Goal: Task Accomplishment & Management: Manage account settings

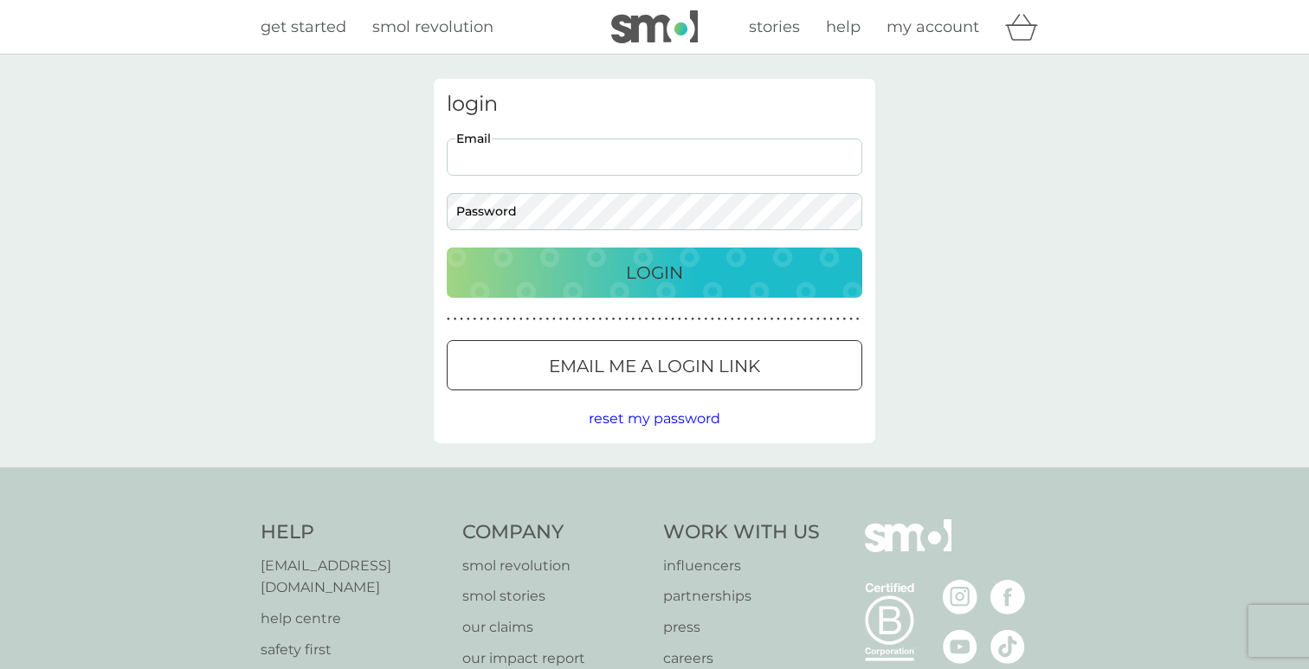
click at [546, 175] on input "Email" at bounding box center [655, 157] width 416 height 37
type input "[EMAIL_ADDRESS][DOMAIN_NAME]"
click at [618, 268] on div "Login" at bounding box center [654, 273] width 381 height 28
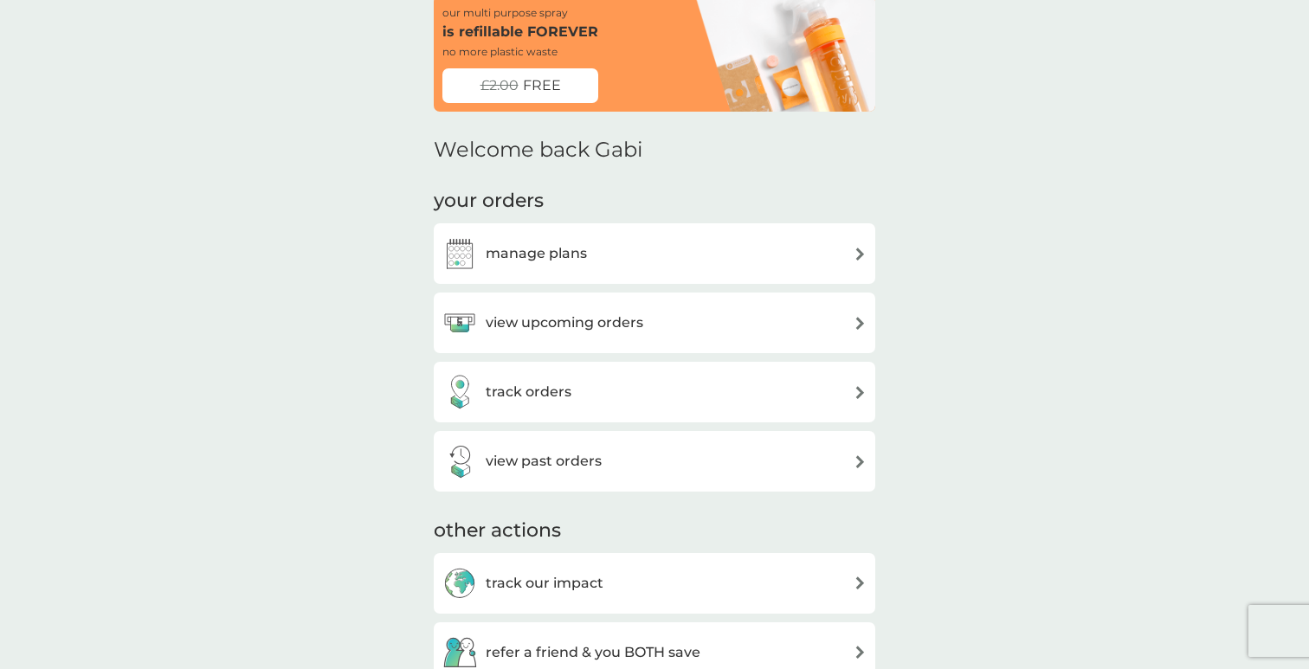
scroll to position [84, 0]
click at [657, 255] on div "manage plans" at bounding box center [654, 252] width 424 height 35
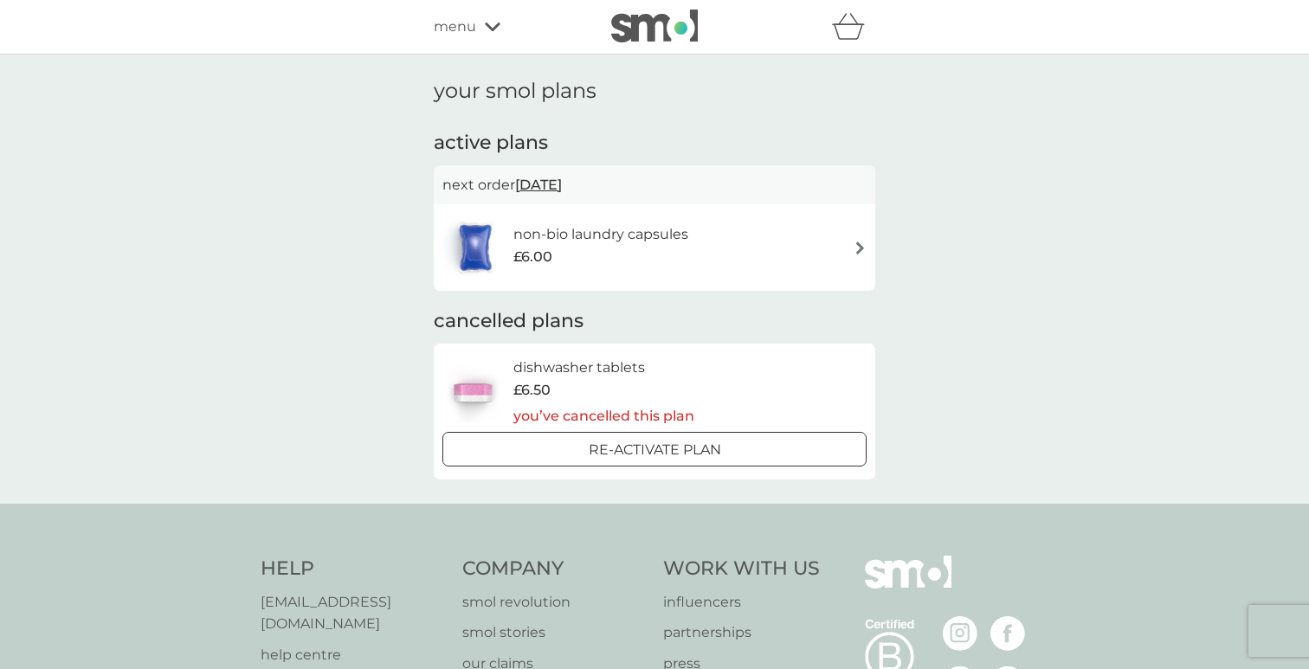
click at [648, 268] on div "non-bio laundry capsules £6.00" at bounding box center [609, 247] width 192 height 48
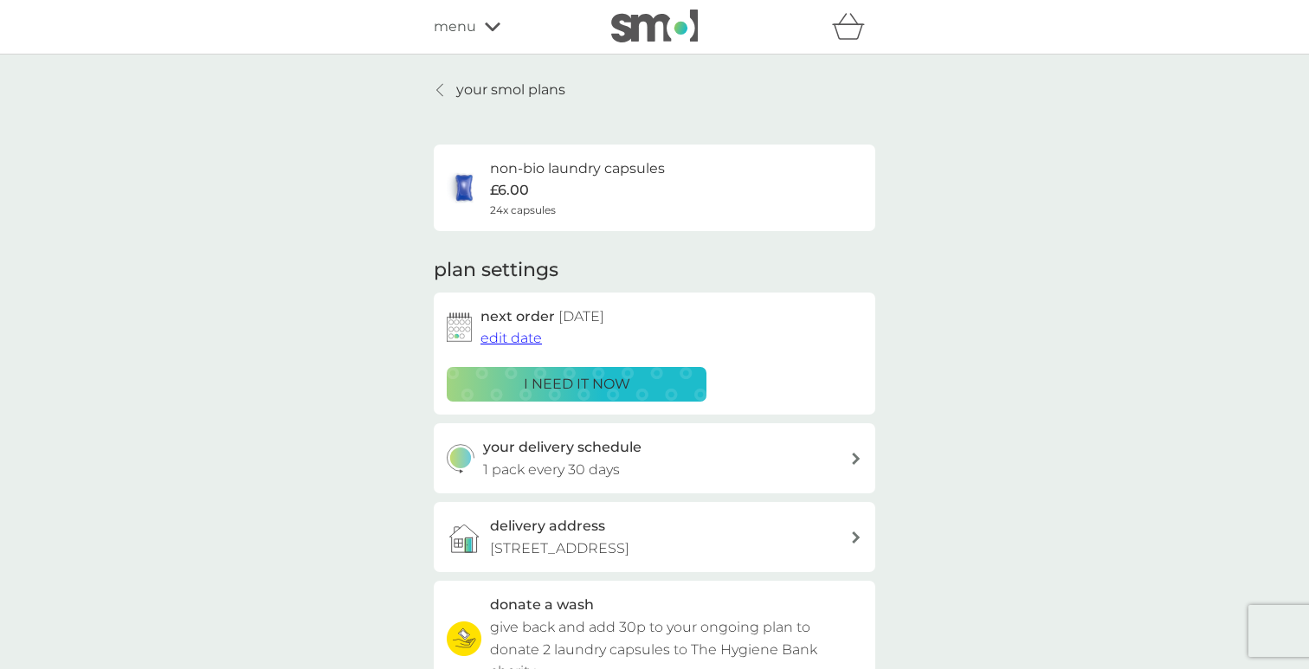
click at [516, 342] on span "edit date" at bounding box center [511, 338] width 61 height 16
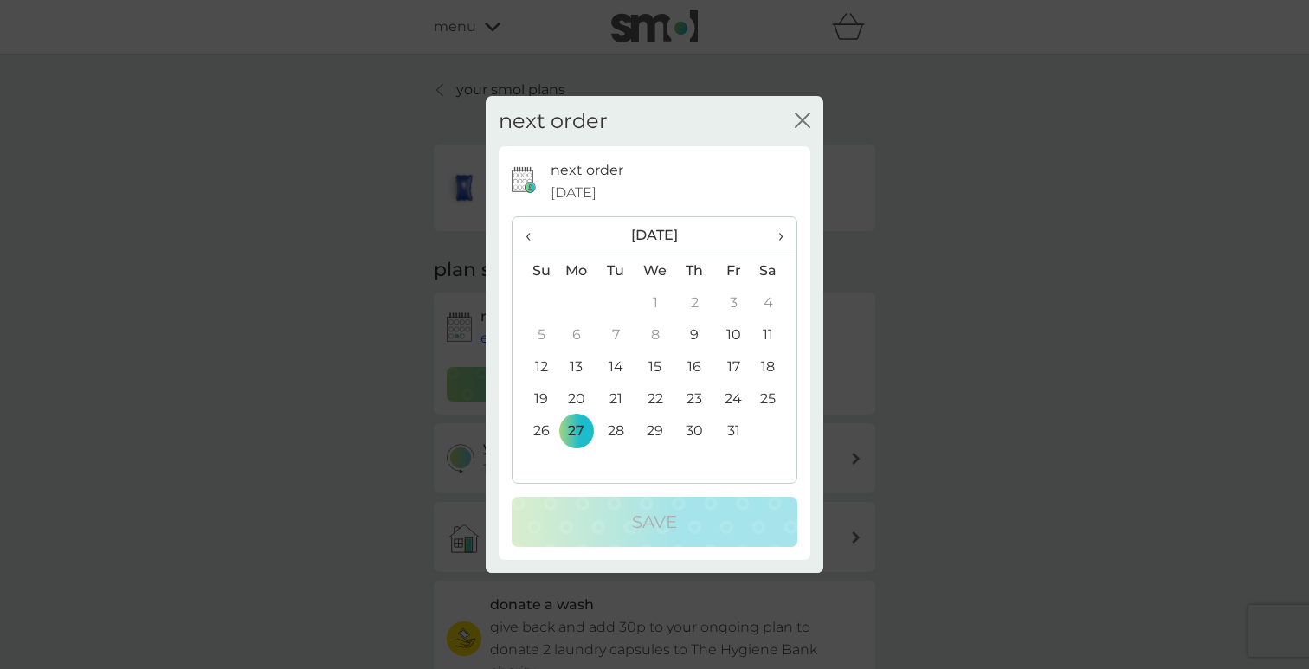
click at [783, 233] on span "›" at bounding box center [774, 235] width 17 height 36
click at [573, 336] on td "3" at bounding box center [577, 335] width 40 height 32
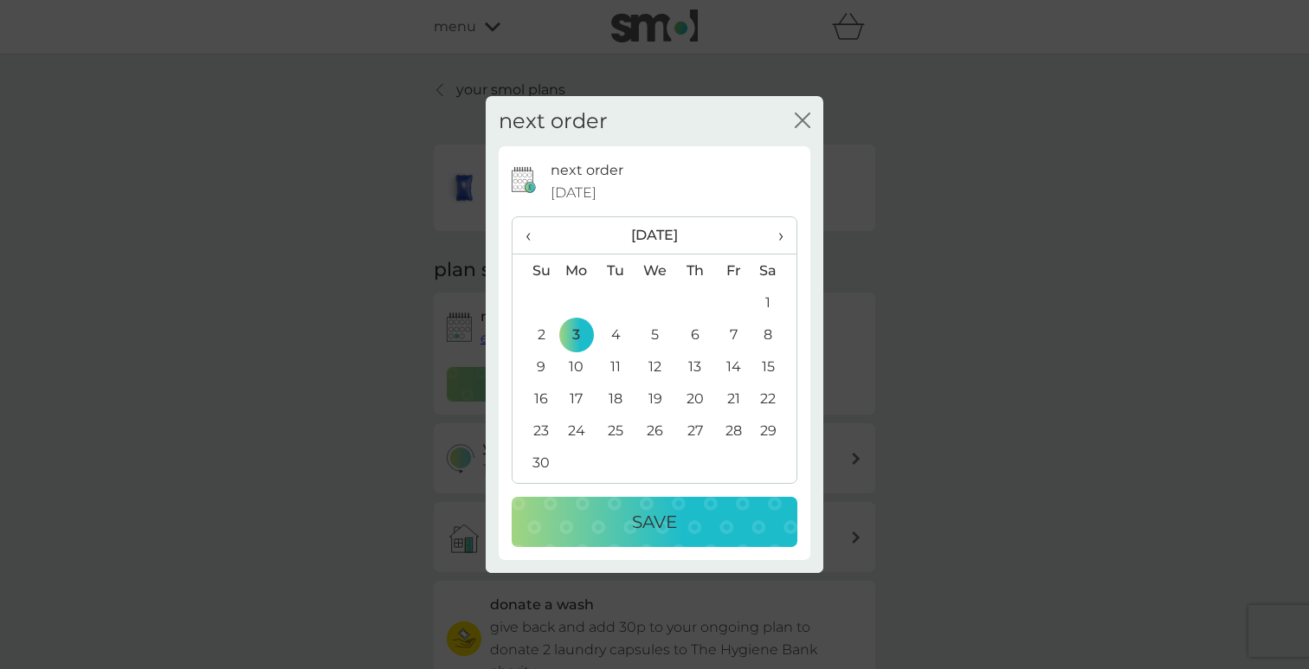
click at [640, 519] on p "Save" at bounding box center [654, 522] width 45 height 28
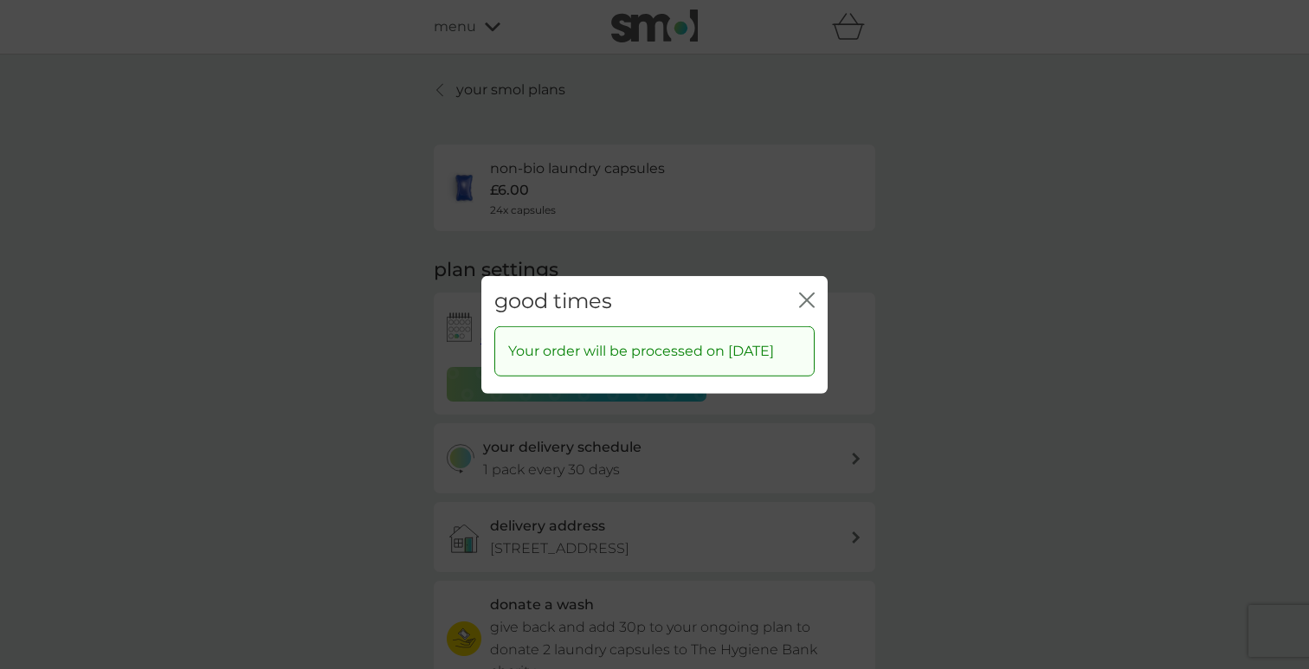
click at [809, 293] on icon "close" at bounding box center [810, 300] width 7 height 14
